Goal: Information Seeking & Learning: Learn about a topic

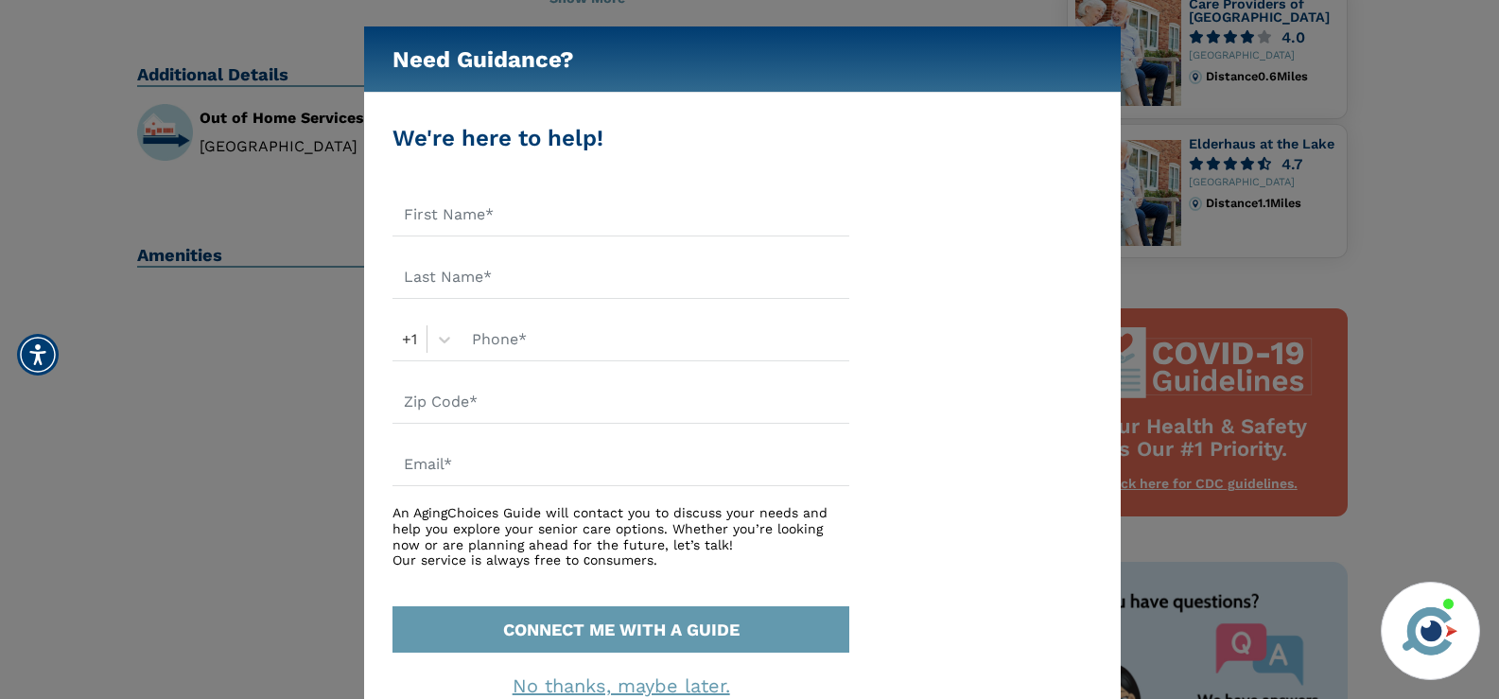
scroll to position [628, 0]
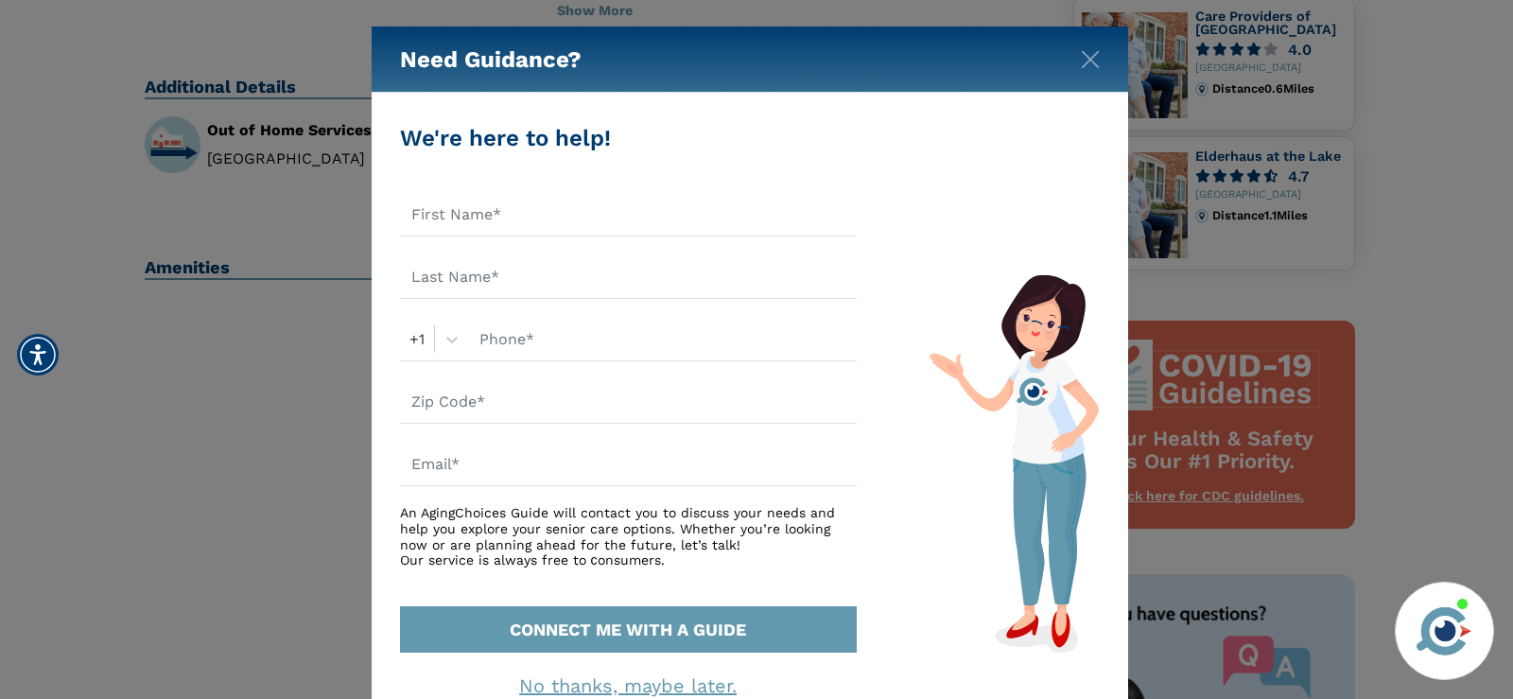
drag, startPoint x: 1512, startPoint y: 211, endPoint x: 1491, endPoint y: 347, distance: 137.8
click at [1491, 347] on html "Home Search Browse Get Started Learn For Providers Company Contact Sign In Sign…" at bounding box center [756, 434] width 1513 height 2124
click at [1090, 50] on img "Close" at bounding box center [1090, 59] width 19 height 19
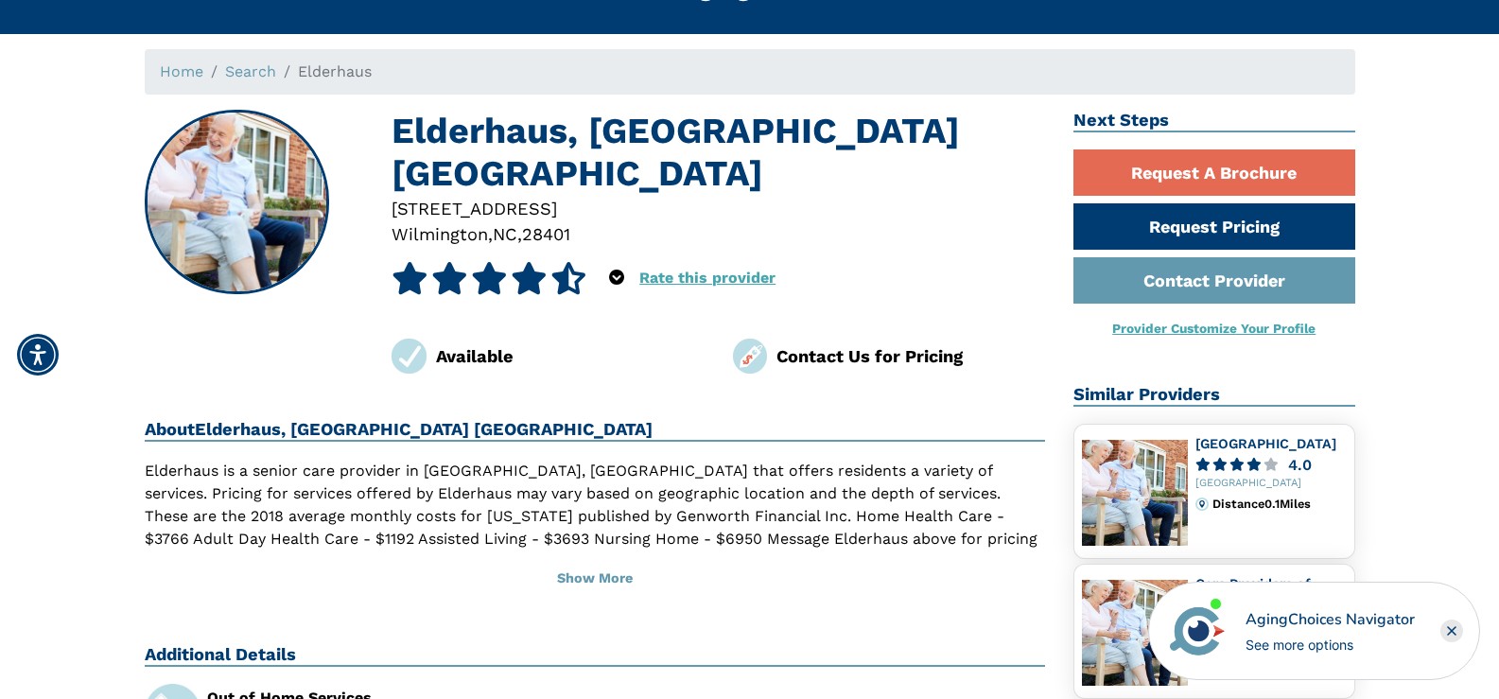
scroll to position [0, 0]
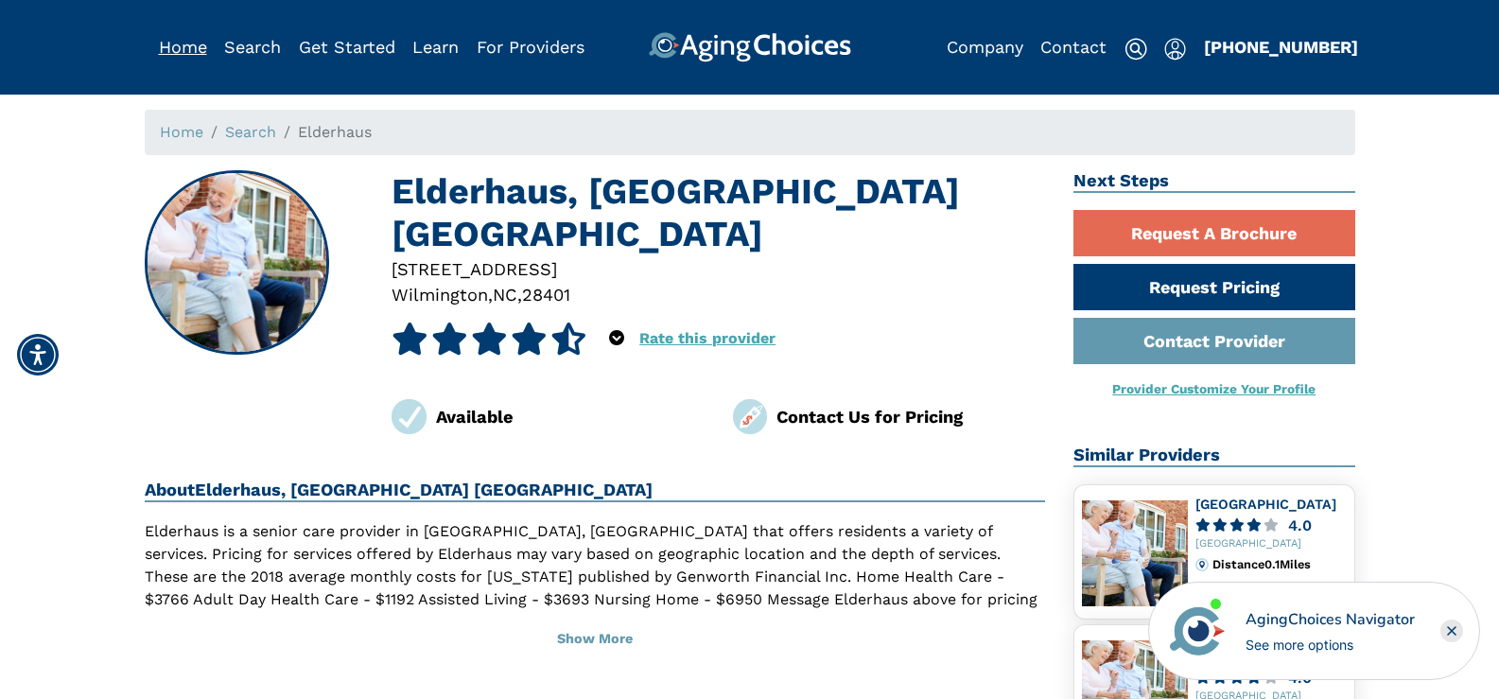
click at [180, 43] on link "Home" at bounding box center [183, 47] width 48 height 20
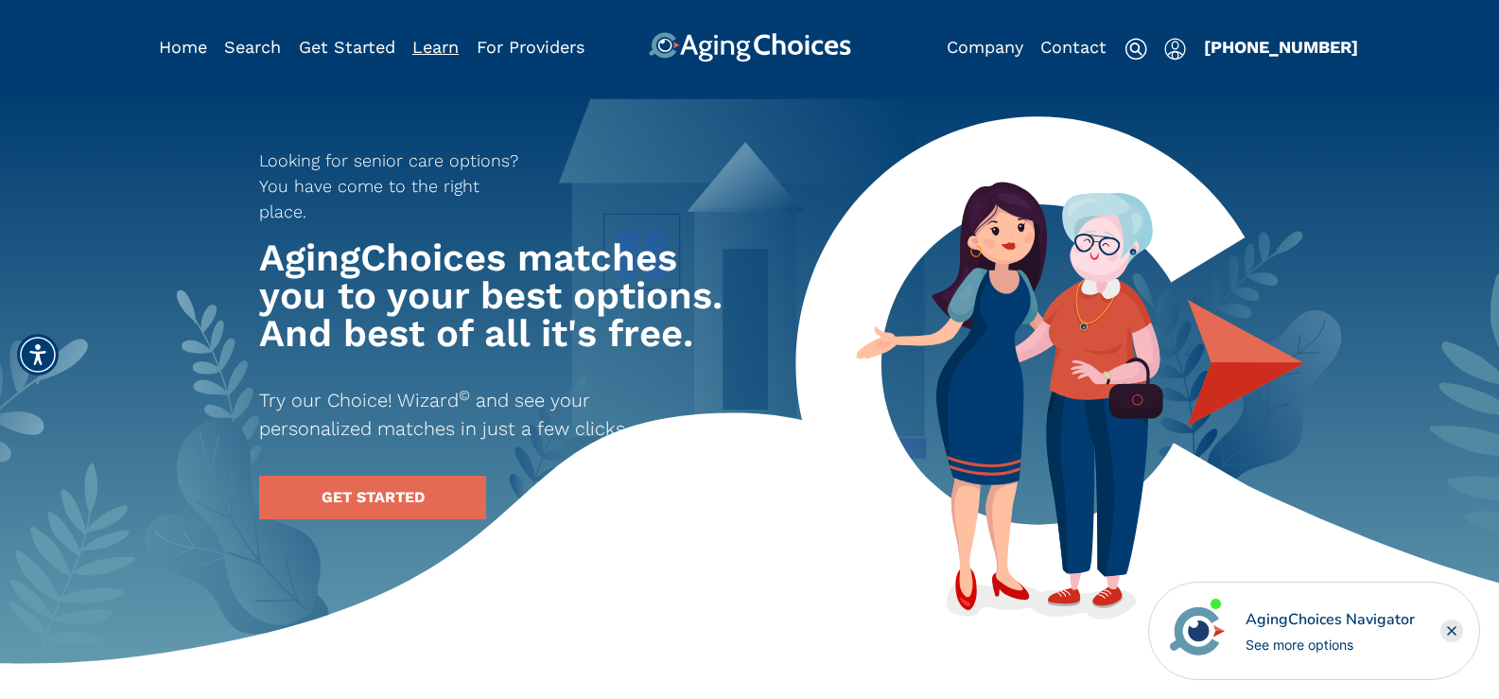
click at [435, 48] on link "Learn" at bounding box center [435, 47] width 46 height 20
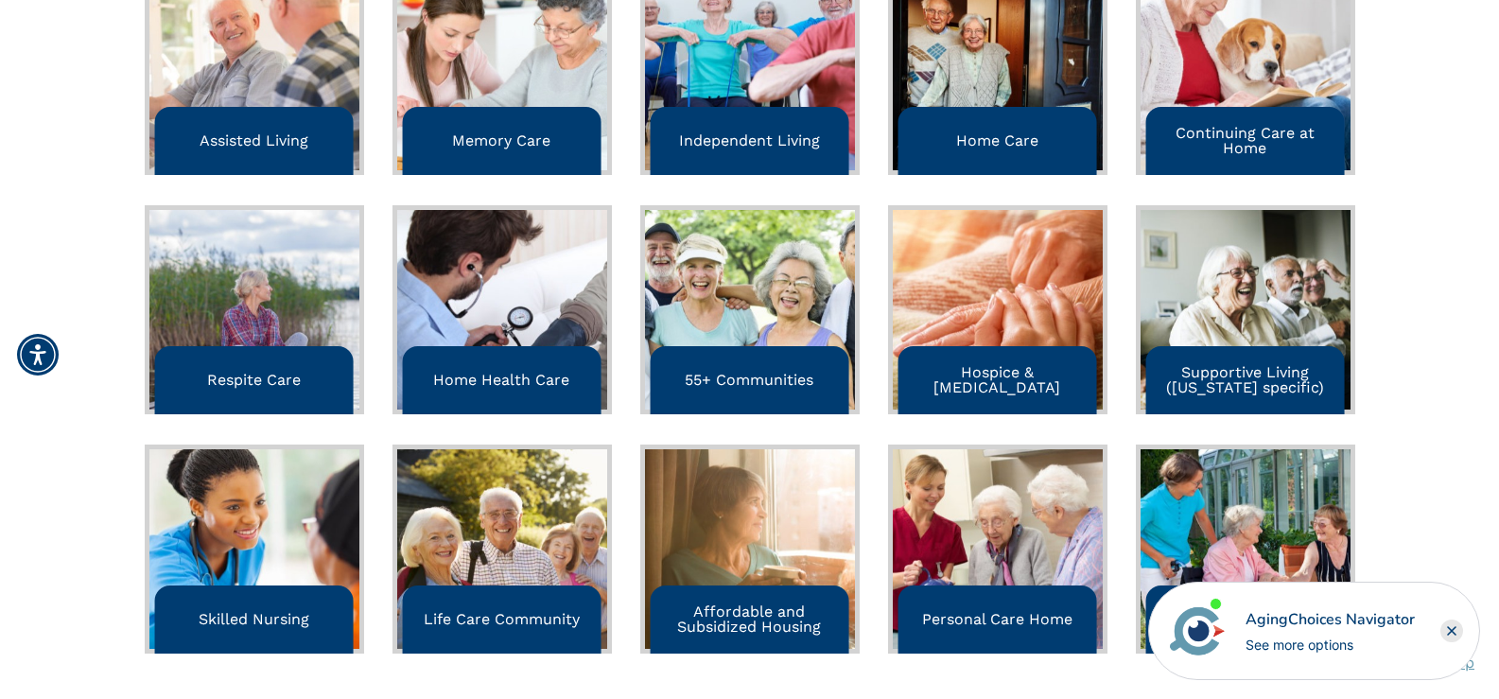
scroll to position [706, 0]
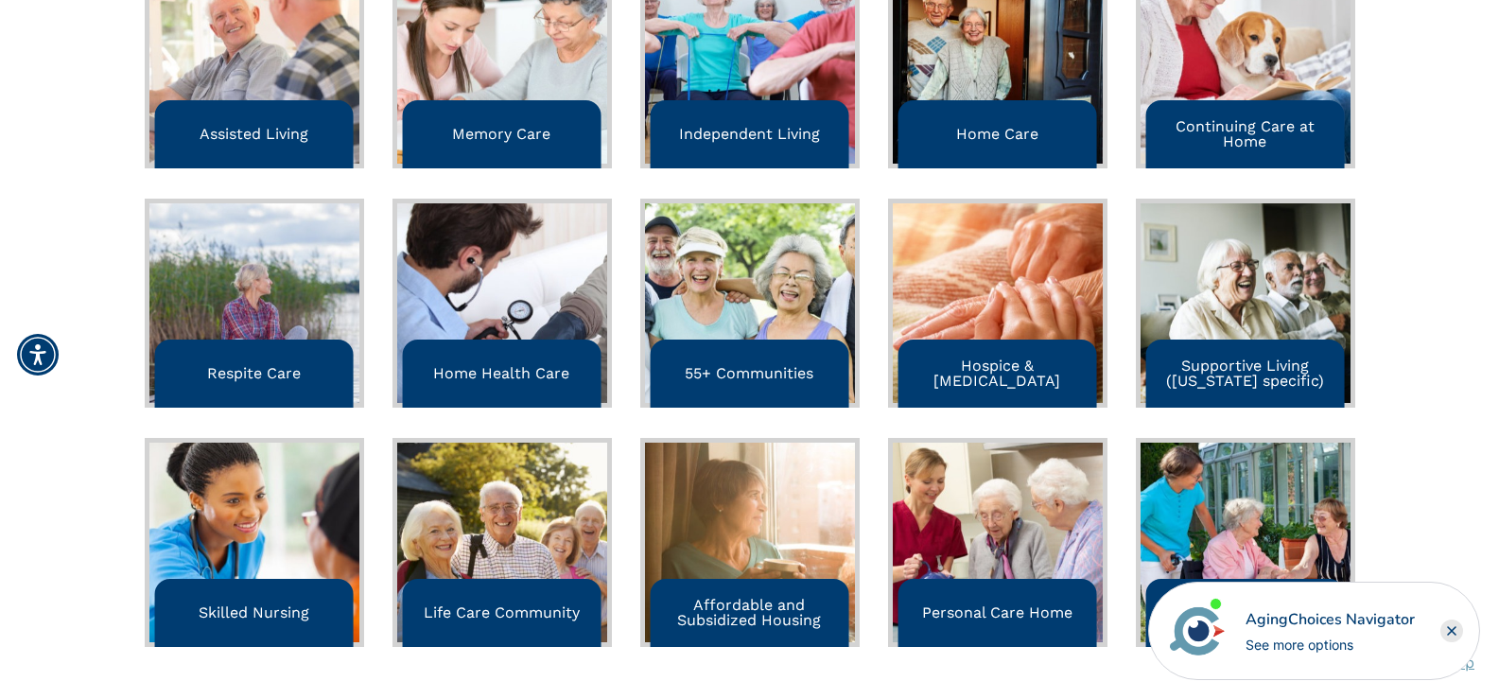
click at [1214, 126] on p "Continuing Care at Home" at bounding box center [1245, 134] width 184 height 30
